Goal: Check status: Check status

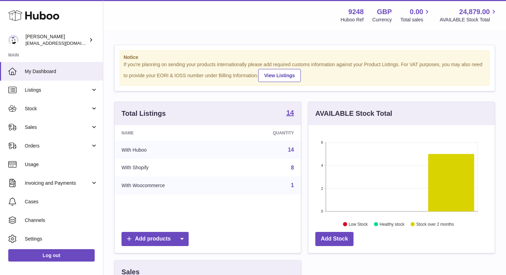
scroll to position [107, 186]
click at [44, 146] on span "Orders" at bounding box center [58, 145] width 66 height 7
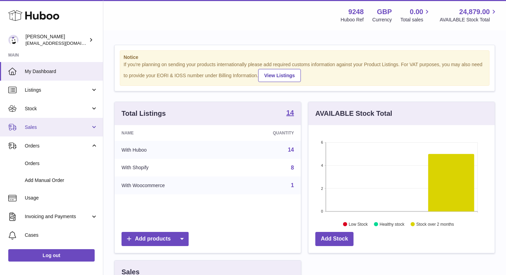
click at [40, 127] on span "Sales" at bounding box center [58, 127] width 66 height 7
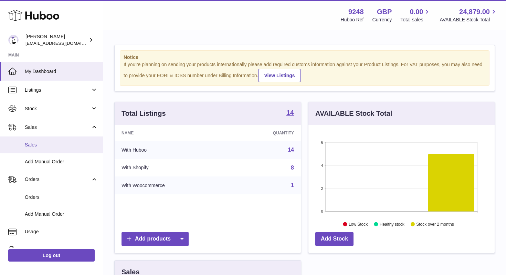
click at [40, 143] on span "Sales" at bounding box center [61, 144] width 73 height 7
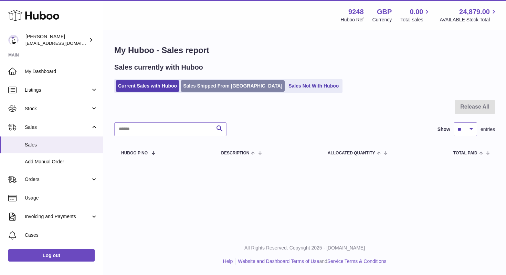
click at [200, 86] on link "Sales Shipped From [GEOGRAPHIC_DATA]" at bounding box center [233, 85] width 104 height 11
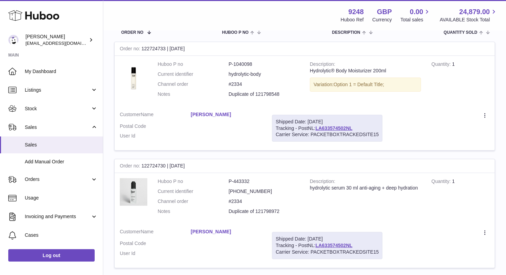
scroll to position [113, 0]
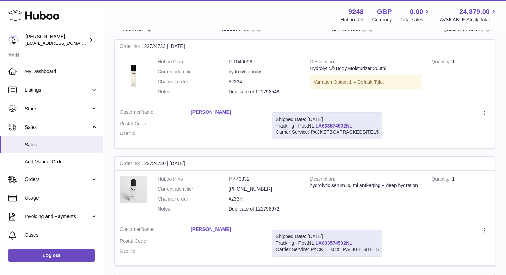
click at [337, 125] on link "LA633574502NL" at bounding box center [333, 126] width 37 height 6
